Goal: Task Accomplishment & Management: Manage account settings

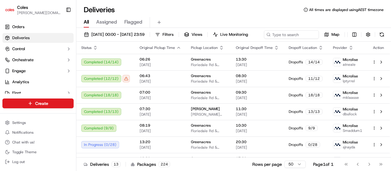
drag, startPoint x: 0, startPoint y: 0, endPoint x: 210, endPoint y: 7, distance: 210.0
click at [210, 7] on div "Deliveries All times are displayed using AEST timezone" at bounding box center [233, 10] width 314 height 10
click at [21, 25] on span "Orders" at bounding box center [18, 26] width 12 height 5
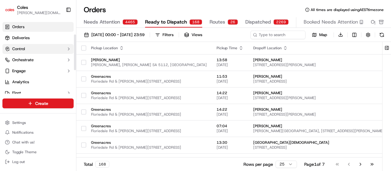
scroll to position [31, 0]
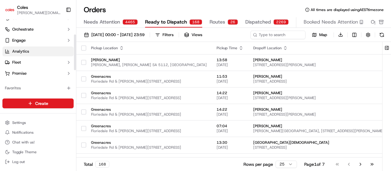
click at [20, 53] on span "Analytics" at bounding box center [20, 51] width 17 height 5
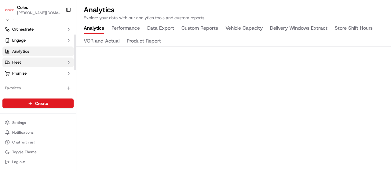
click at [19, 60] on span "Fleet" at bounding box center [16, 62] width 9 height 5
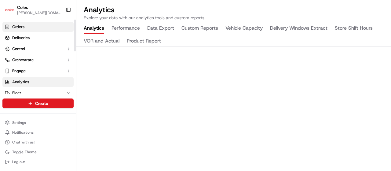
click at [30, 25] on link "Orders" at bounding box center [37, 27] width 71 height 10
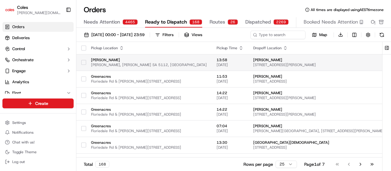
click at [84, 63] on button "button" at bounding box center [83, 62] width 5 height 5
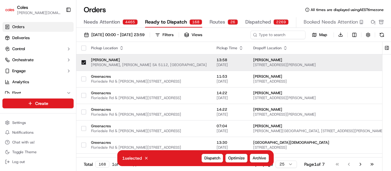
click at [84, 63] on button "button" at bounding box center [83, 62] width 5 height 5
